Goal: Task Accomplishment & Management: Complete application form

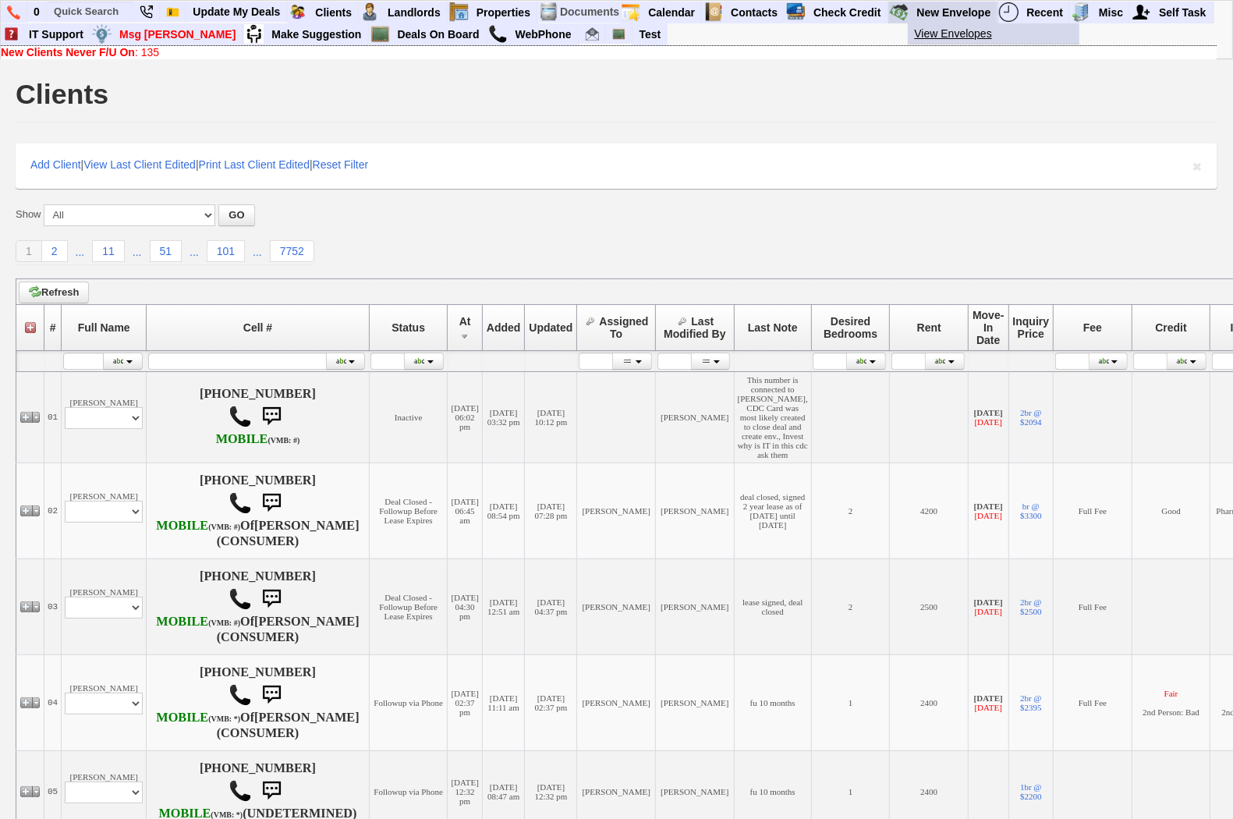
click at [943, 27] on link "View Envelopes" at bounding box center [1000, 33] width 184 height 20
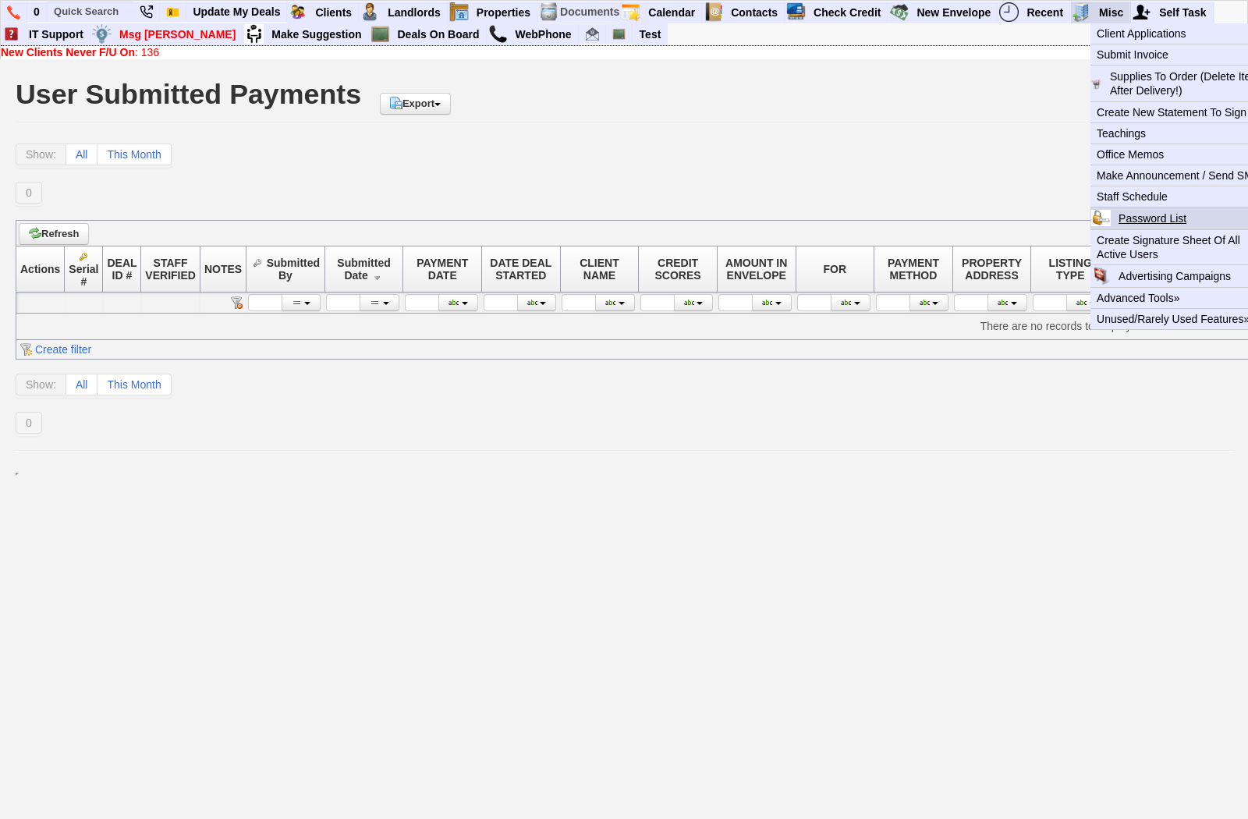
click at [1145, 219] on link "Password List" at bounding box center [1158, 218] width 93 height 20
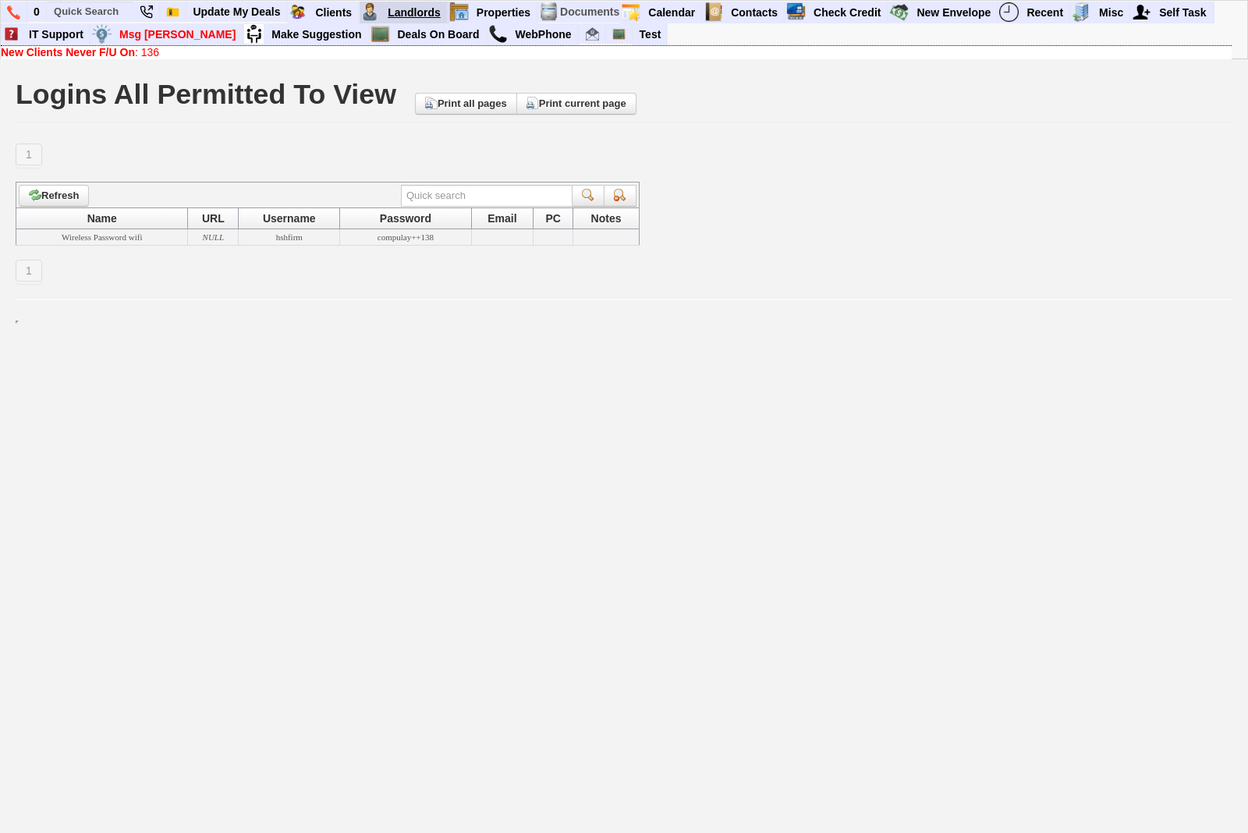
click at [388, 8] on link "Landlords" at bounding box center [414, 12] width 66 height 20
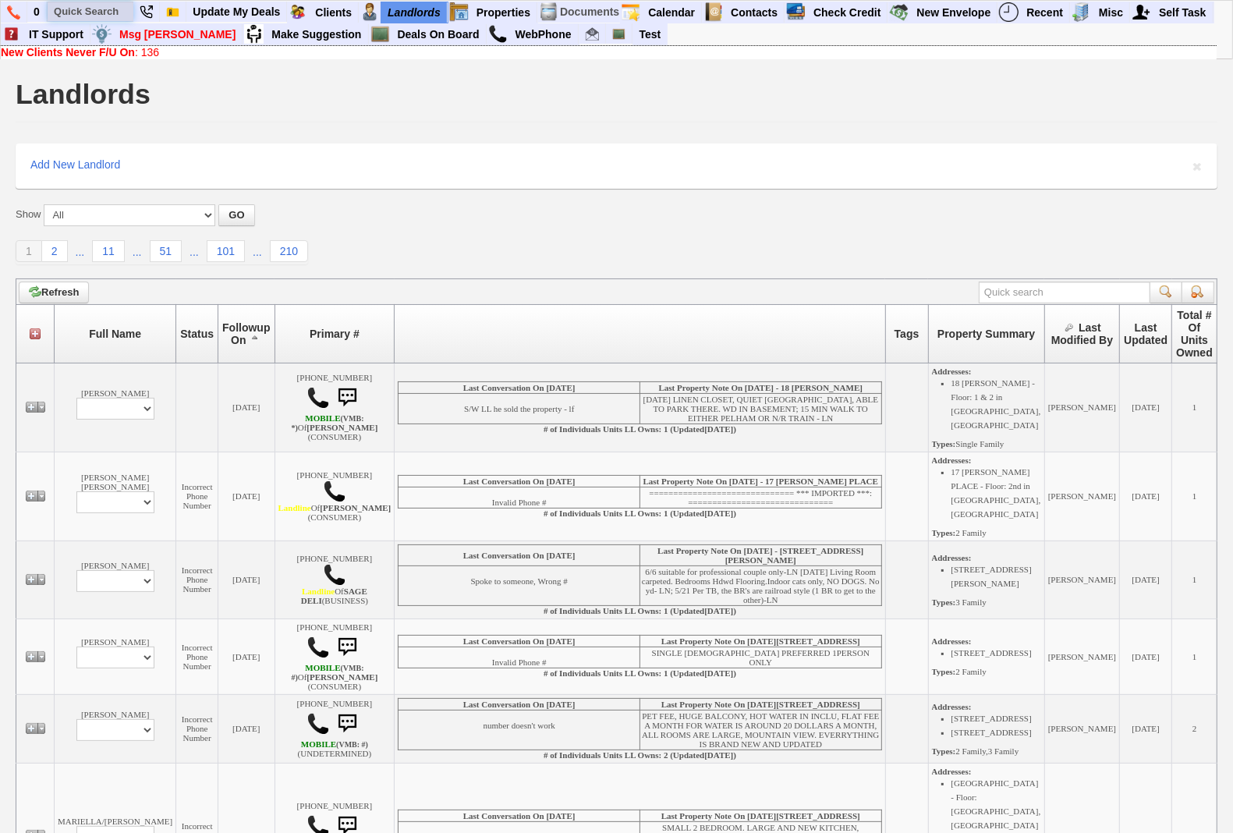
click at [109, 14] on input "text" at bounding box center [91, 11] width 86 height 19
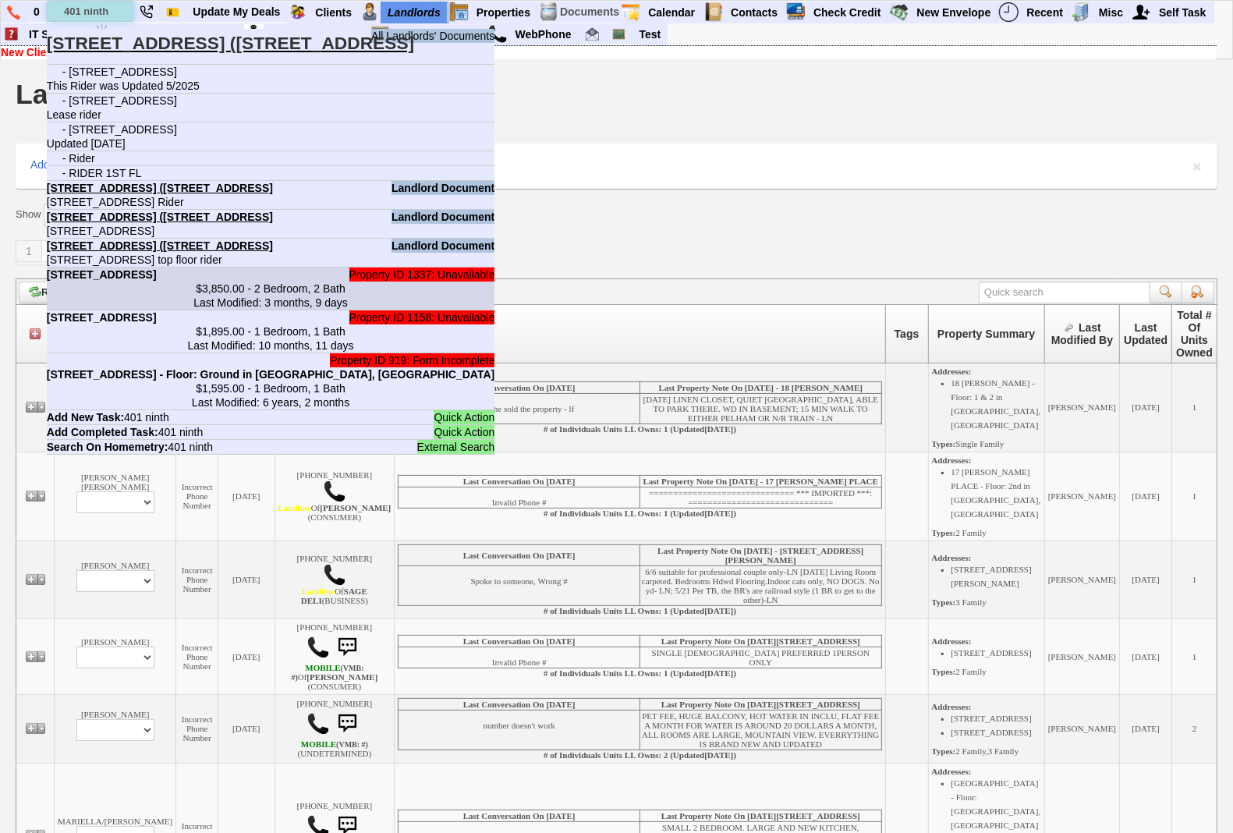
type input "401 ninth"
click at [115, 296] on li "Property ID 1337: Unavailable 401 Ninth Ave - Unit #1 - Floor: 1st in Pelham, N…" at bounding box center [271, 288] width 448 height 43
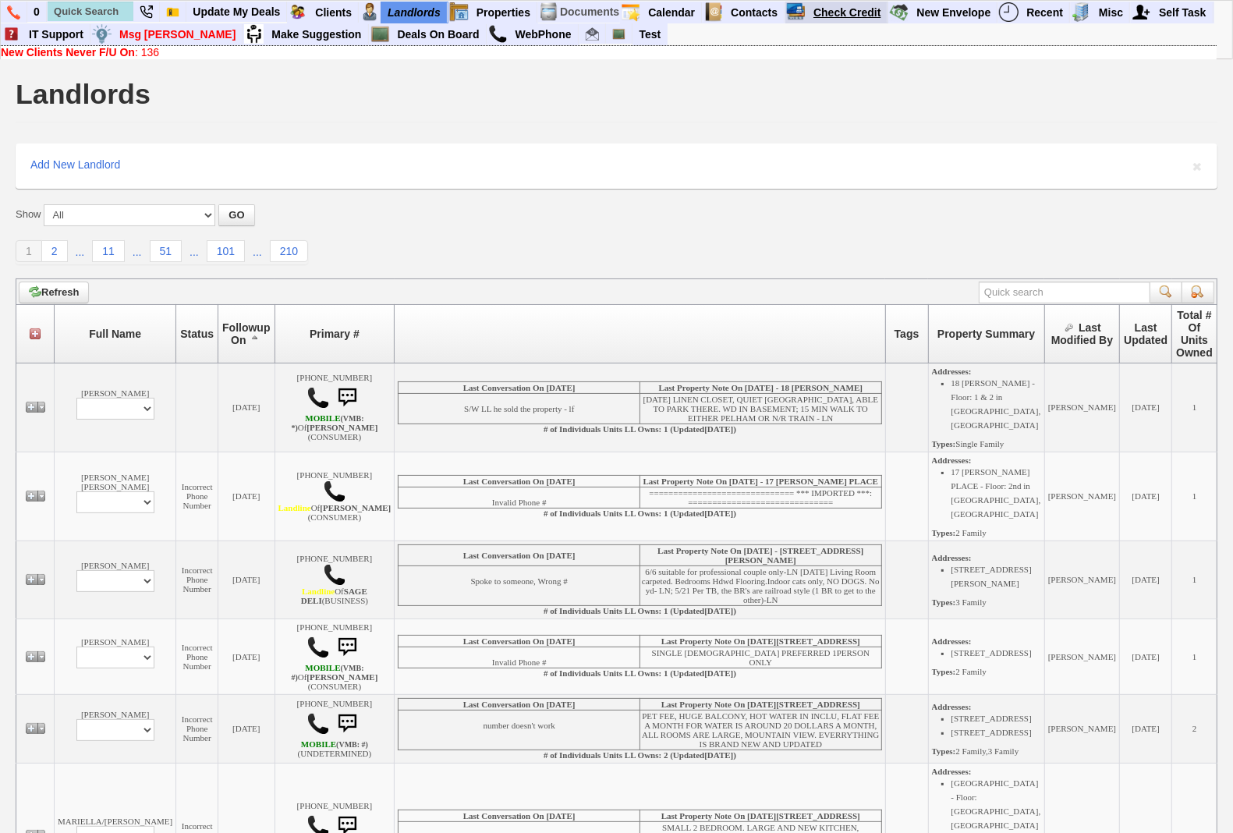
click at [848, 9] on link "Check Credit" at bounding box center [847, 12] width 80 height 20
click at [945, 31] on link "View Envelopes" at bounding box center [1000, 33] width 184 height 20
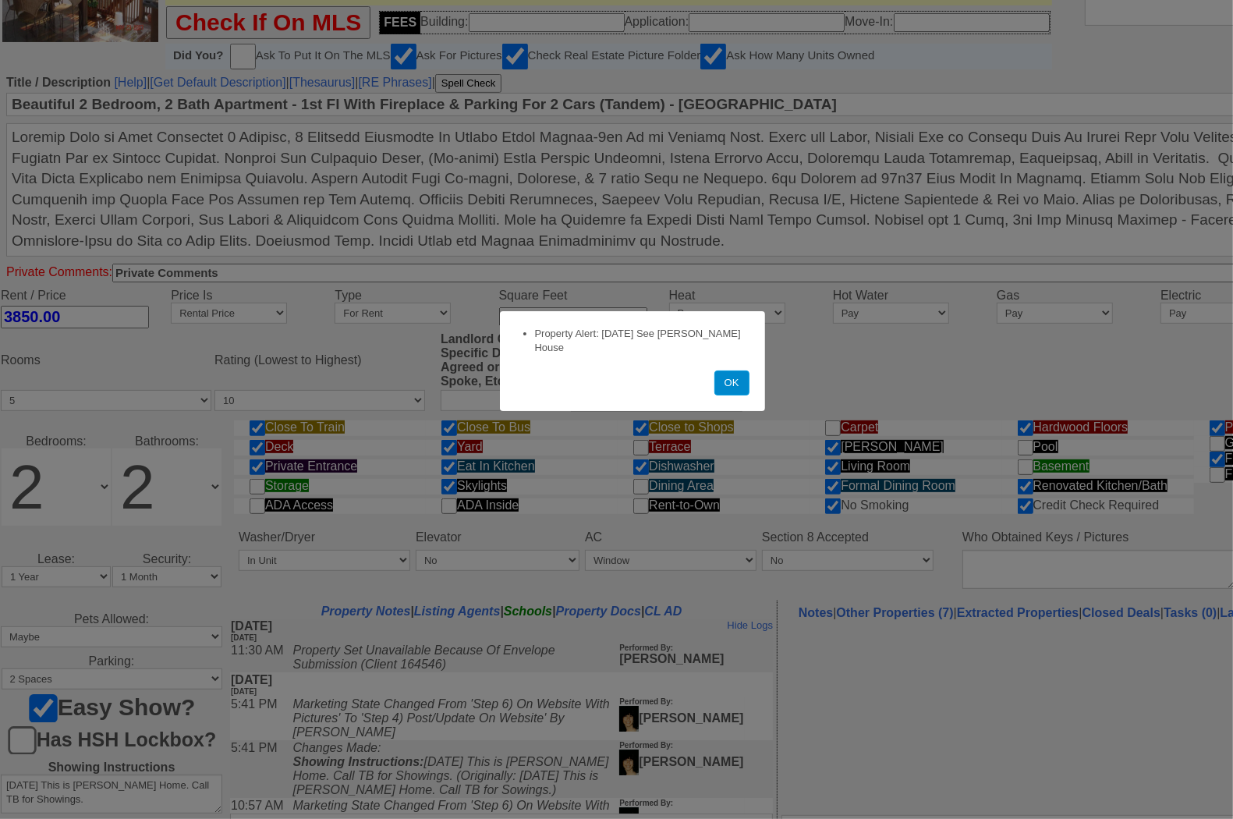
scroll to position [495, 0]
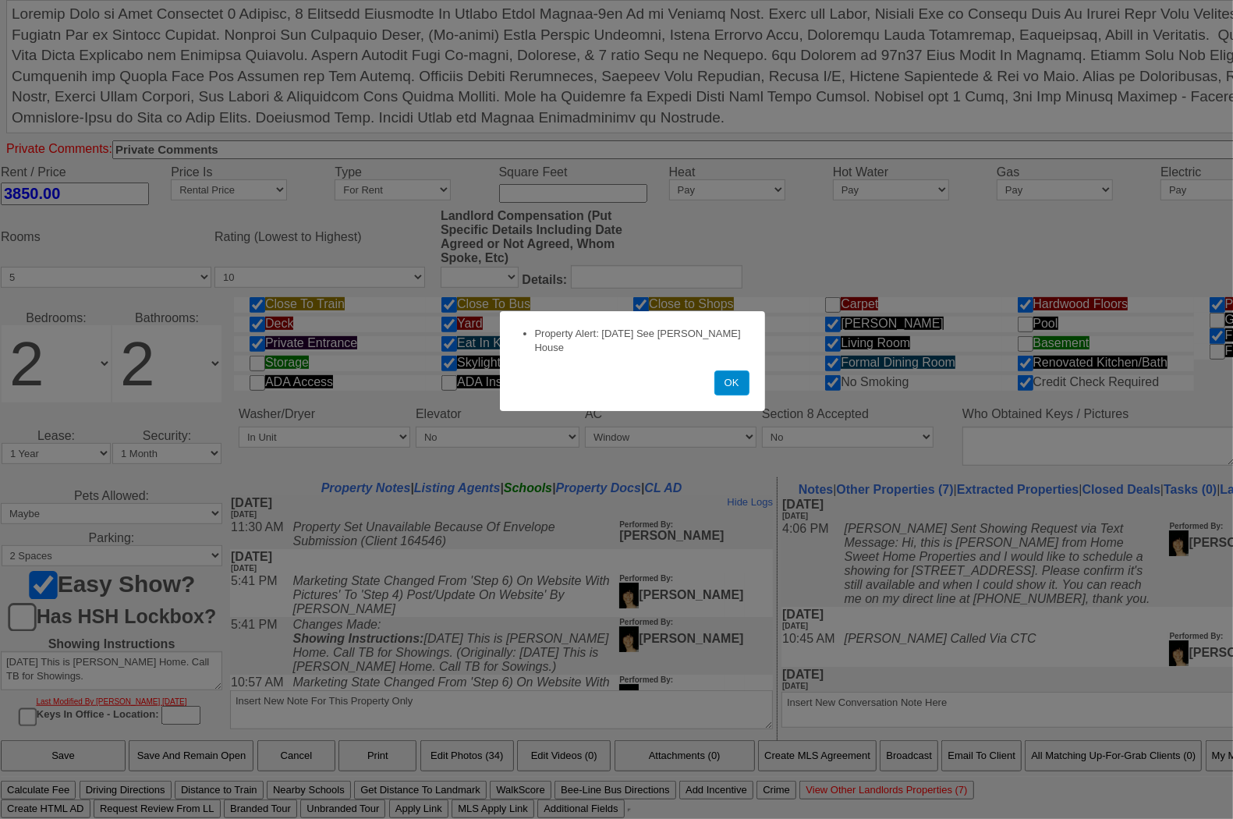
click at [731, 375] on button "OK" at bounding box center [731, 382] width 35 height 25
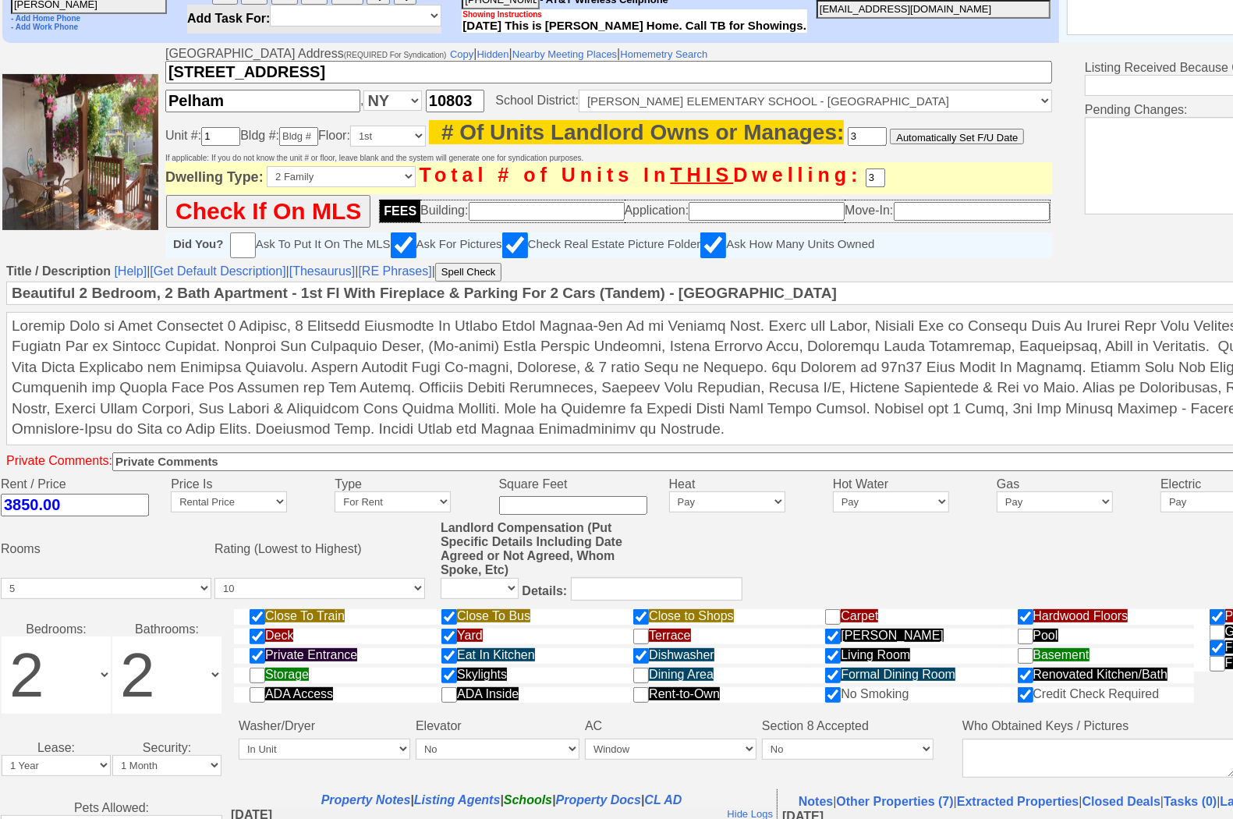
scroll to position [0, 0]
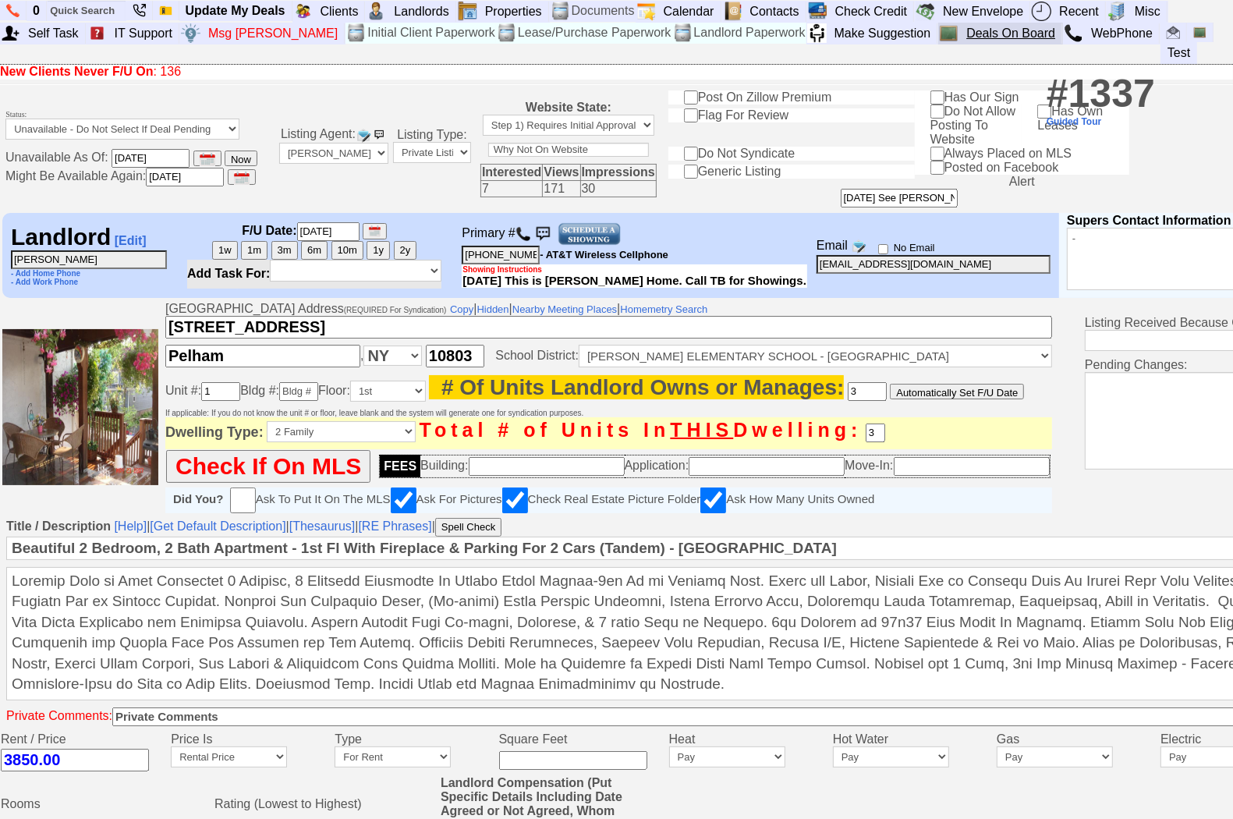
click at [960, 29] on link "Deals On Board" at bounding box center [1011, 33] width 102 height 20
click at [419, 10] on link "Landlords" at bounding box center [422, 12] width 68 height 20
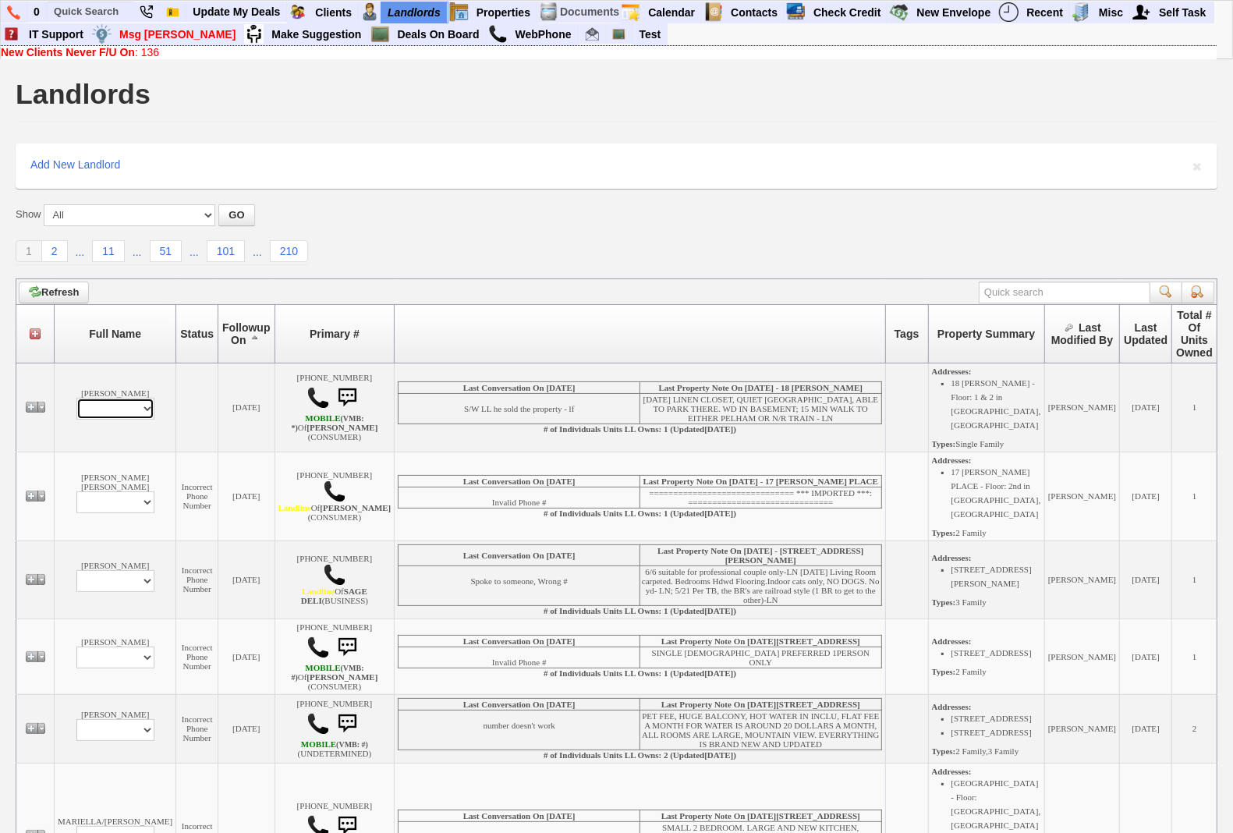
click at [122, 413] on select "Profile Edit Print Add Property" at bounding box center [115, 409] width 78 height 22
select select "ChangeURL,/crm/custom/edit_landlord_form.php?redirect=%2Fcrm%2Flandlords.php&id…"
click at [76, 409] on select "Profile Edit Print Add Property" at bounding box center [115, 409] width 78 height 22
select select
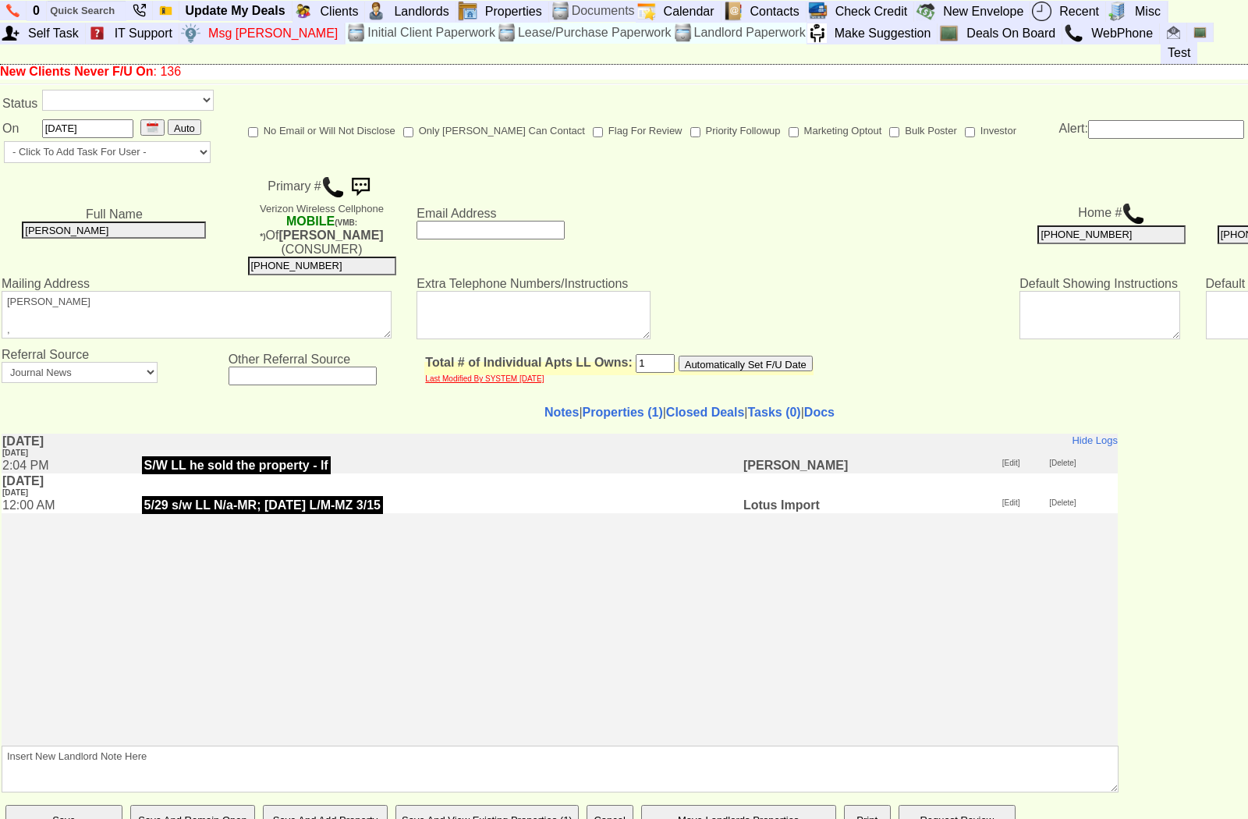
click at [1002, 465] on font "[Edit]" at bounding box center [1011, 462] width 18 height 9
click at [1055, 459] on font "[Delete]" at bounding box center [1062, 462] width 27 height 9
click at [688, 9] on link "Calendar" at bounding box center [689, 12] width 64 height 20
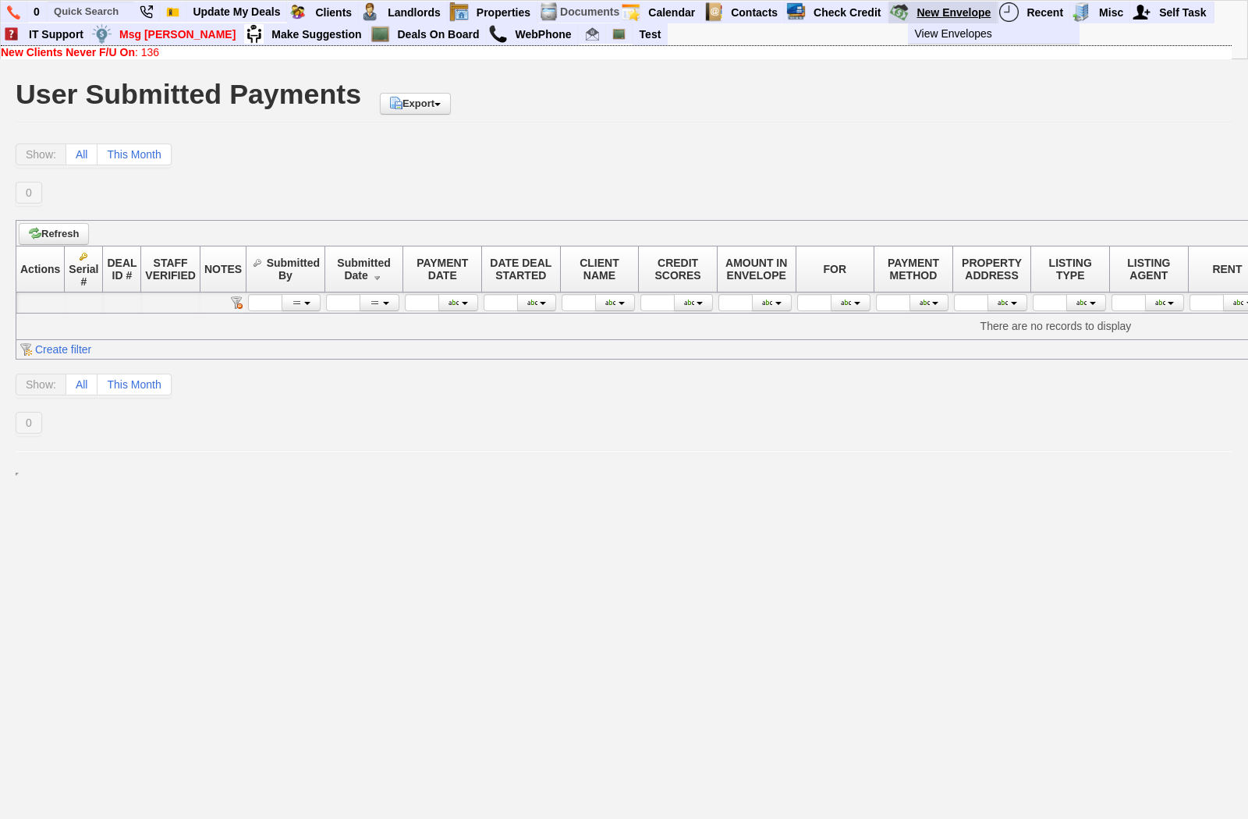
click at [942, 9] on link "New Envelope" at bounding box center [953, 12] width 87 height 20
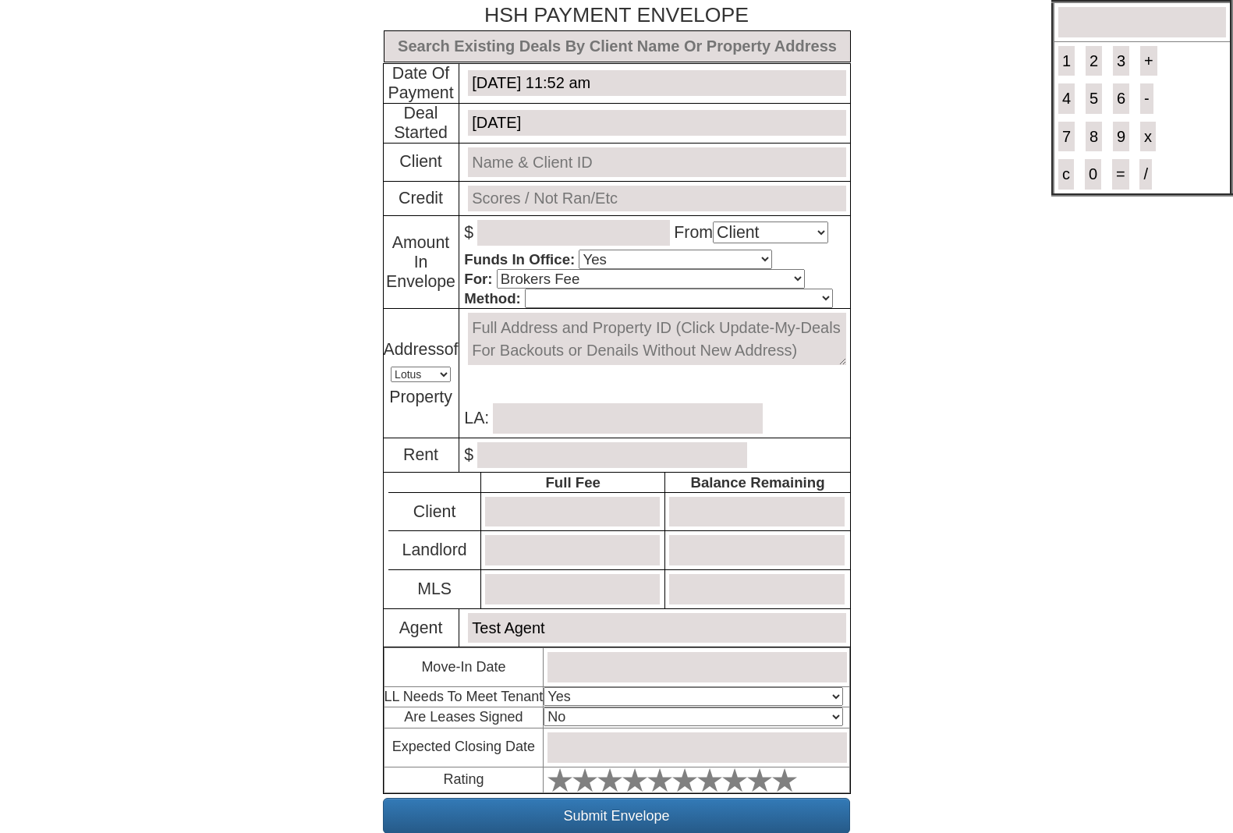
select select "Client"
select select "Yes"
select select "Brokers Fee"
select select "Lotus"
select select "Yes"
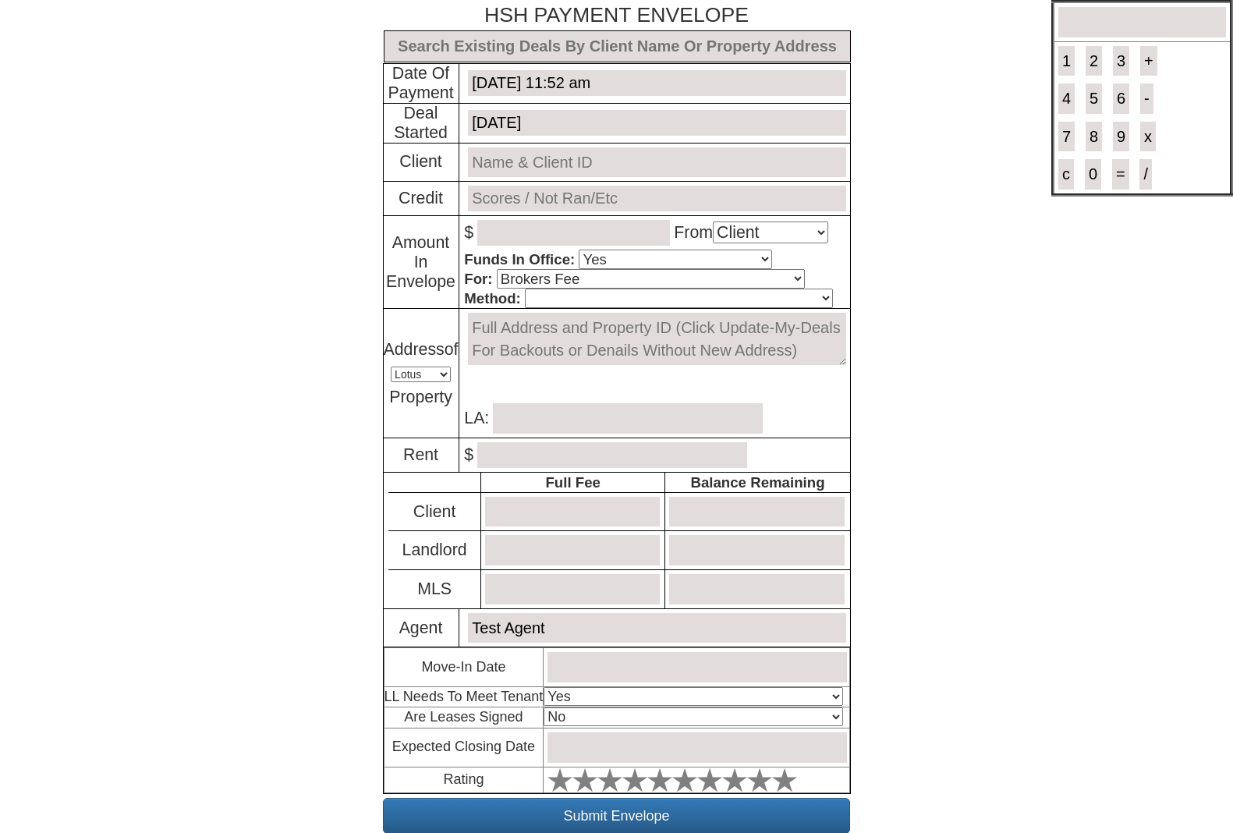
select select "No"
